Goal: Task Accomplishment & Management: Use online tool/utility

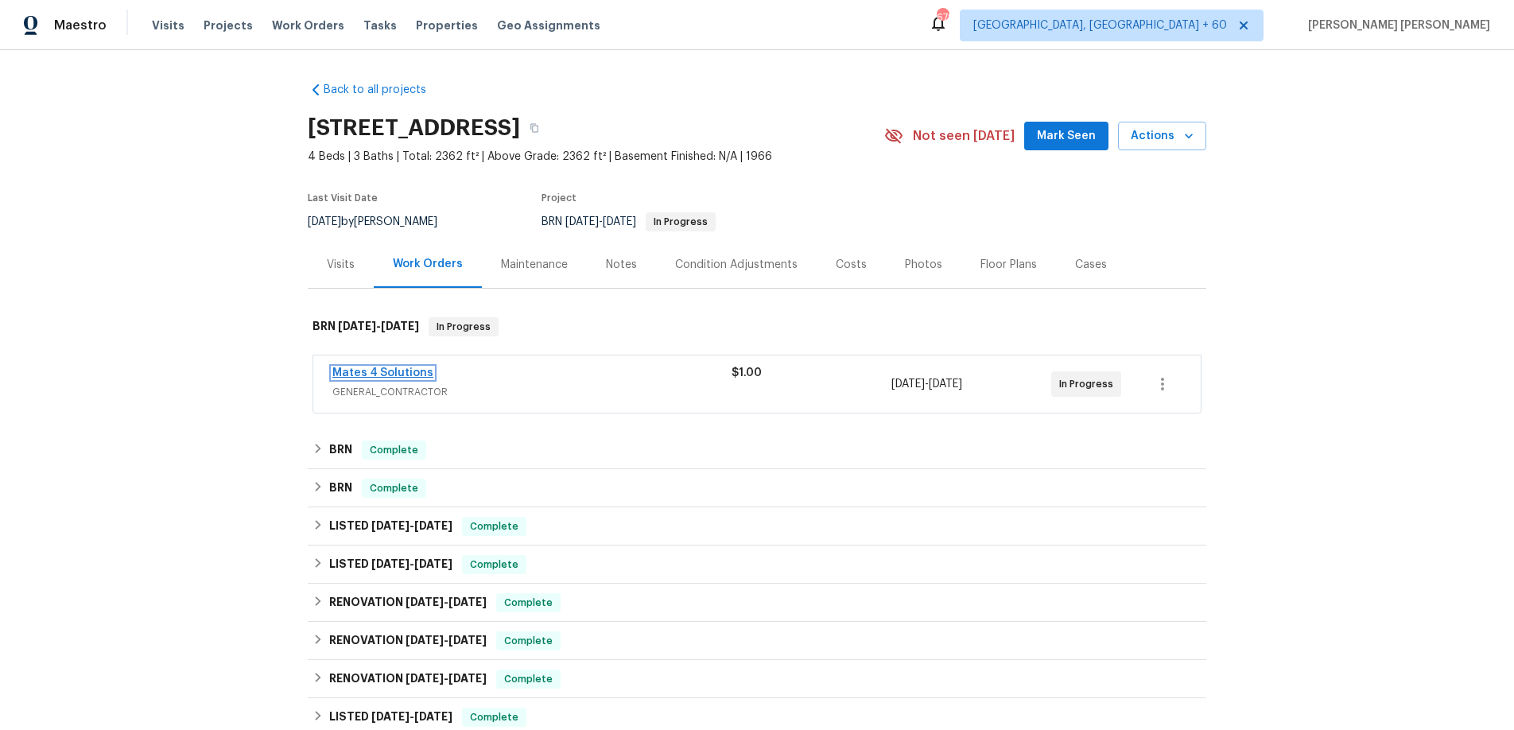
click at [398, 367] on link "Mates 4 Solutions" at bounding box center [382, 372] width 101 height 11
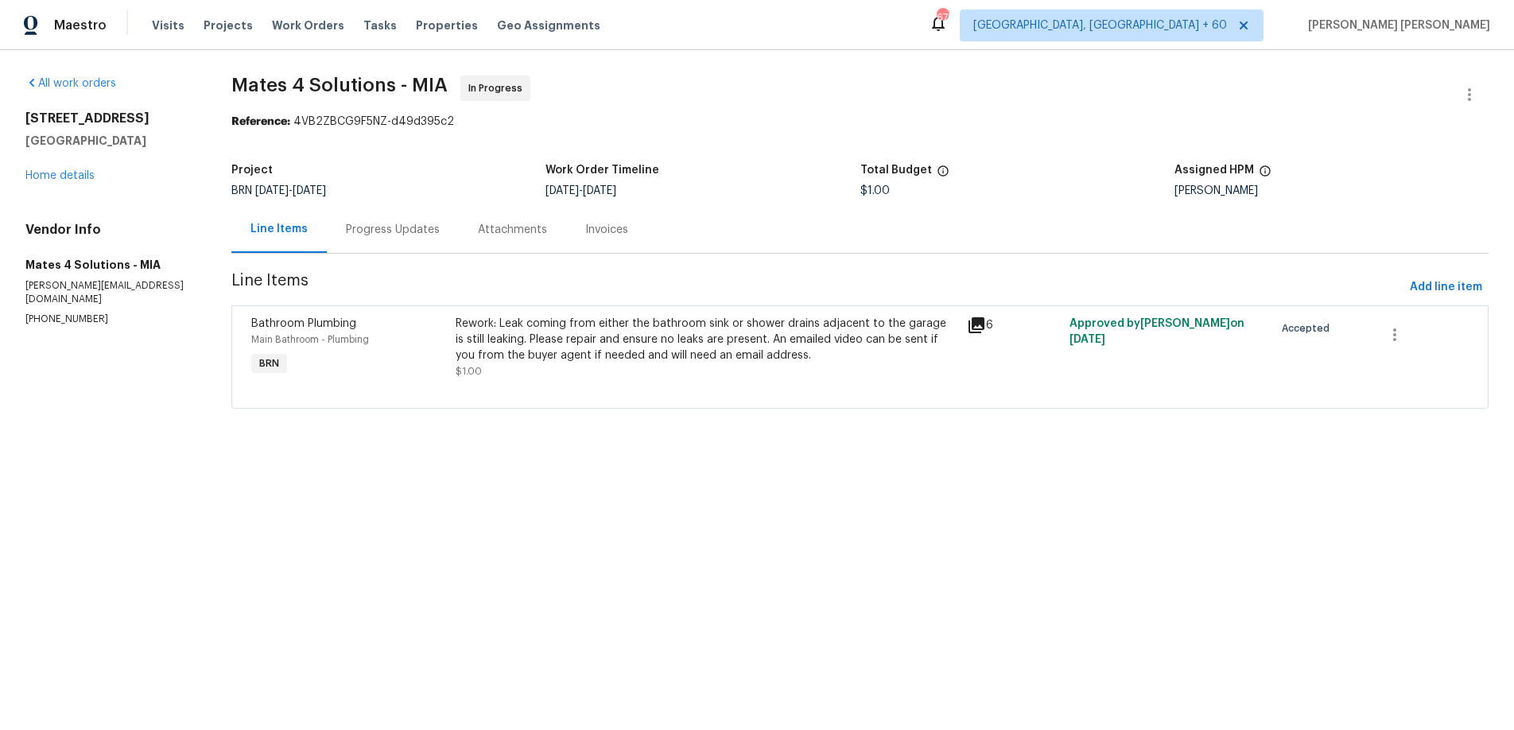
click at [978, 320] on icon at bounding box center [976, 325] width 16 height 16
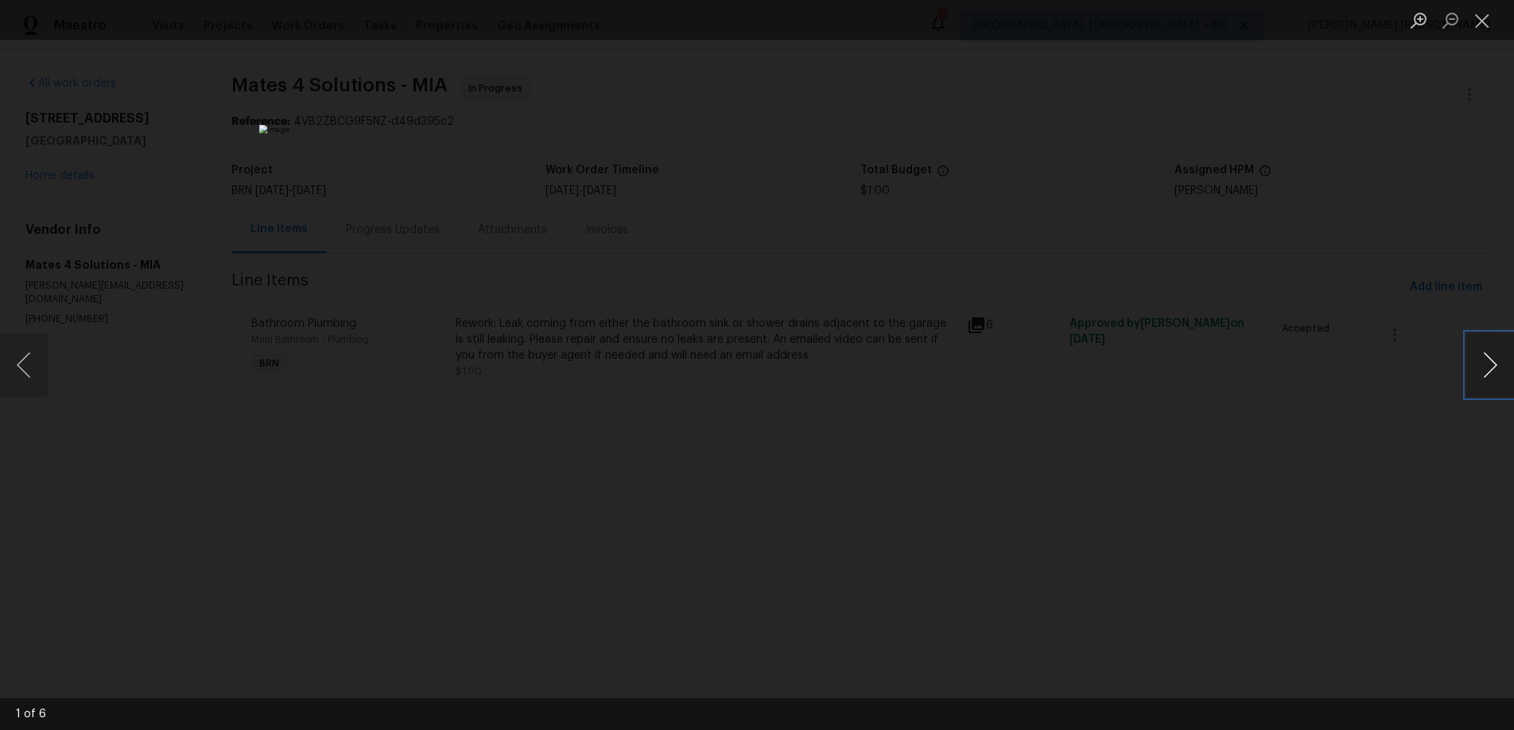
click at [1484, 363] on button "Next image" at bounding box center [1490, 365] width 48 height 64
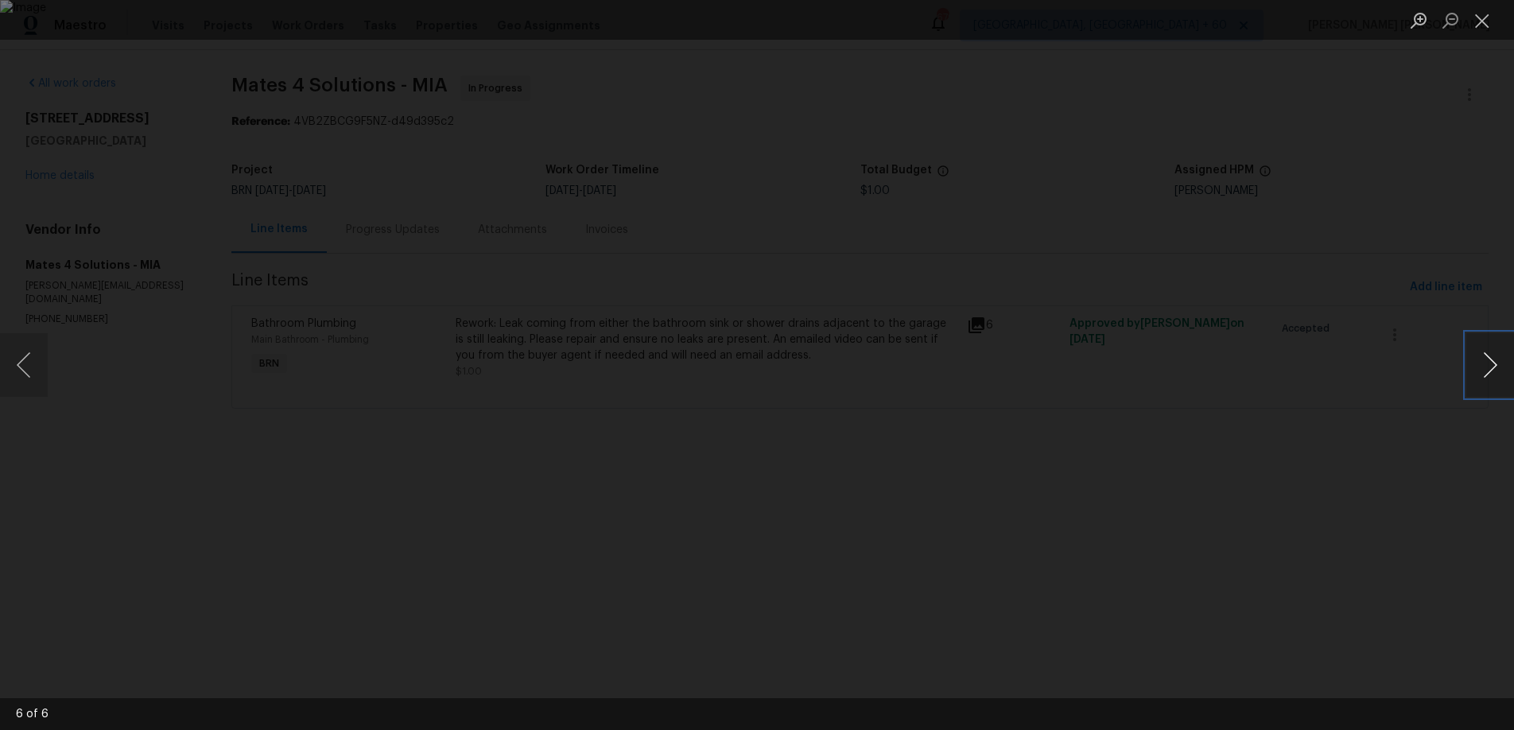
click at [1484, 363] on button "Next image" at bounding box center [1490, 365] width 48 height 64
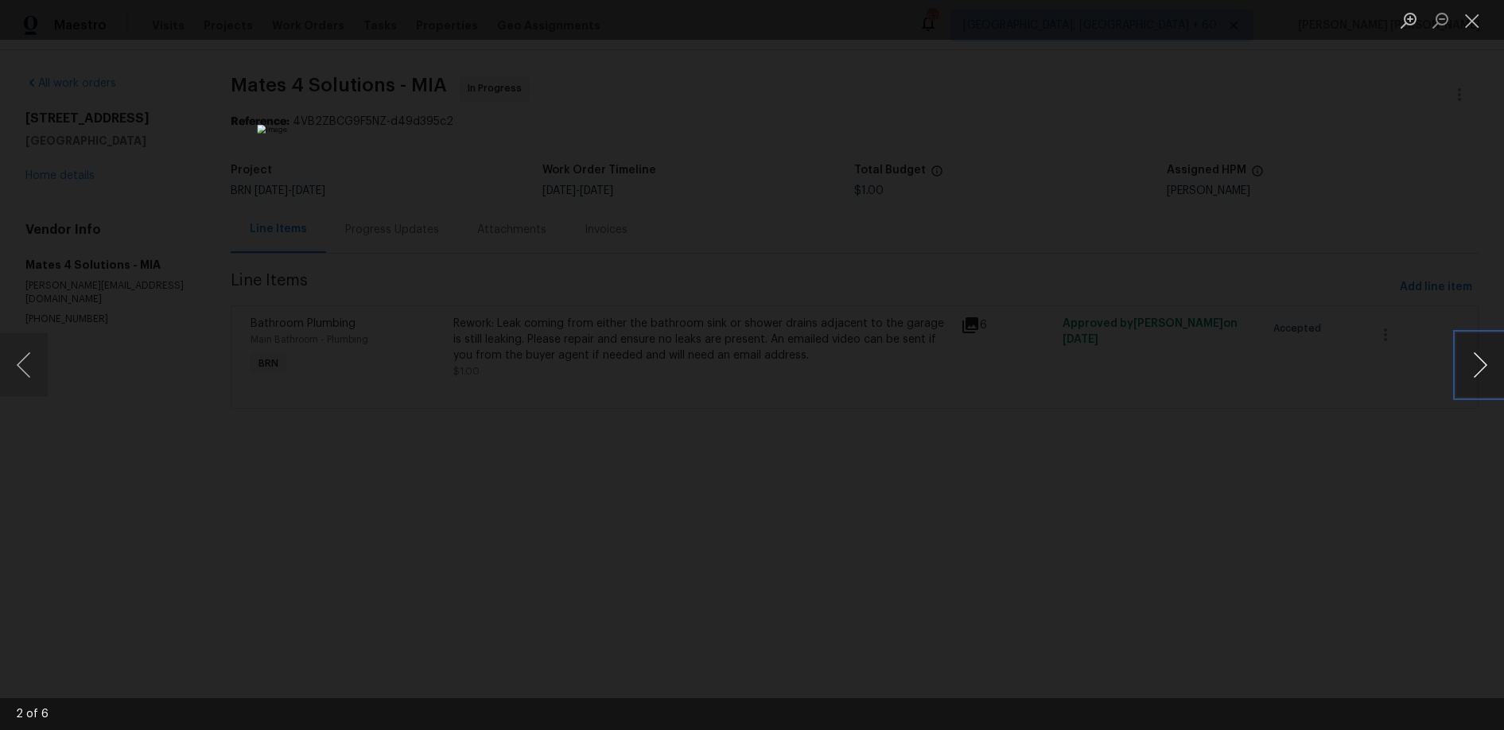
click at [1492, 374] on button "Next image" at bounding box center [1480, 365] width 48 height 64
click at [1484, 377] on button "Next image" at bounding box center [1480, 365] width 48 height 64
click at [1482, 377] on button "Next image" at bounding box center [1480, 365] width 48 height 64
